Goal: Task Accomplishment & Management: Manage account settings

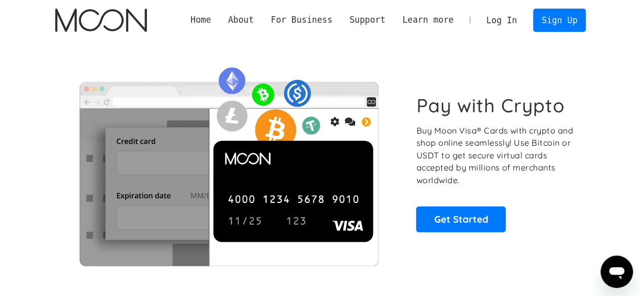
click at [514, 19] on link "Log In" at bounding box center [502, 20] width 48 height 22
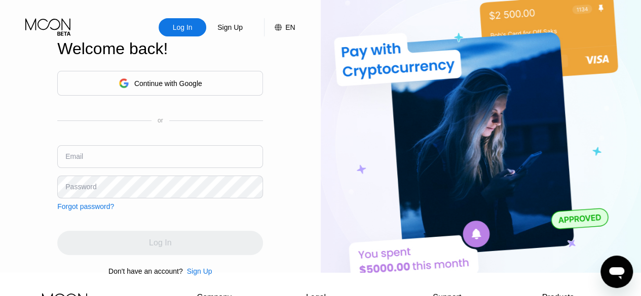
click at [173, 168] on input "text" at bounding box center [160, 156] width 206 height 23
click at [173, 168] on input "[EMAIL_ADDRESS][DOMAIN_NAME]" at bounding box center [160, 156] width 206 height 23
type input "[EMAIL_ADDRESS][DOMAIN_NAME]"
click at [148, 168] on input "[EMAIL_ADDRESS][DOMAIN_NAME]" at bounding box center [160, 156] width 206 height 23
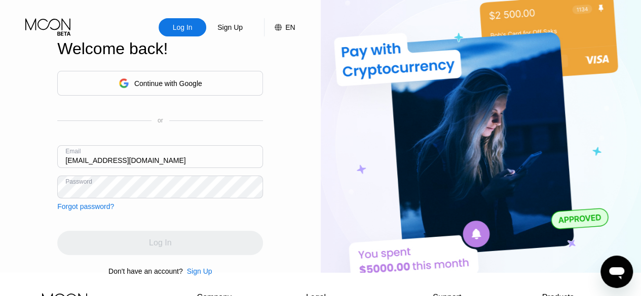
click at [148, 168] on input "[EMAIL_ADDRESS][DOMAIN_NAME]" at bounding box center [160, 156] width 206 height 23
click at [216, 243] on div "Log In" at bounding box center [160, 243] width 206 height 24
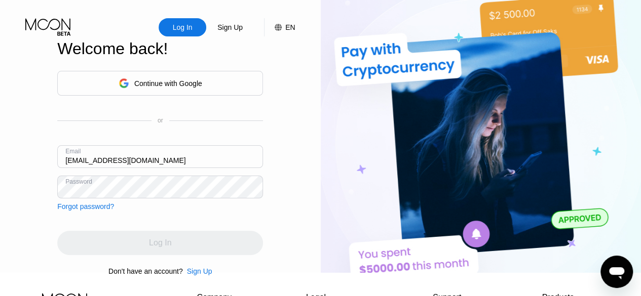
click at [198, 251] on div "Log In" at bounding box center [160, 243] width 206 height 24
click at [192, 252] on div "Log In" at bounding box center [160, 243] width 206 height 24
